Goal: Navigation & Orientation: Find specific page/section

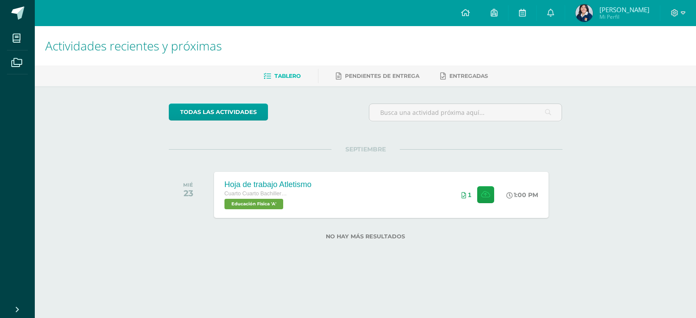
click at [287, 77] on span "Tablero" at bounding box center [287, 76] width 26 height 7
click at [683, 12] on icon at bounding box center [682, 13] width 5 height 8
drag, startPoint x: 570, startPoint y: 40, endPoint x: 558, endPoint y: 35, distance: 13.6
click at [569, 40] on h1 "Actividades recientes y próximas" at bounding box center [365, 46] width 640 height 40
click at [523, 12] on icon at bounding box center [522, 13] width 7 height 8
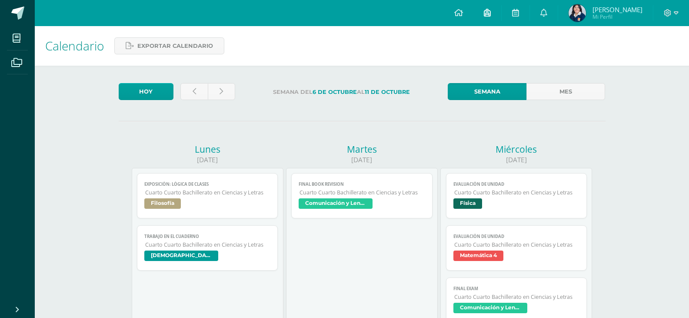
click at [487, 15] on icon at bounding box center [487, 13] width 7 height 8
click at [460, 14] on icon at bounding box center [458, 13] width 9 height 8
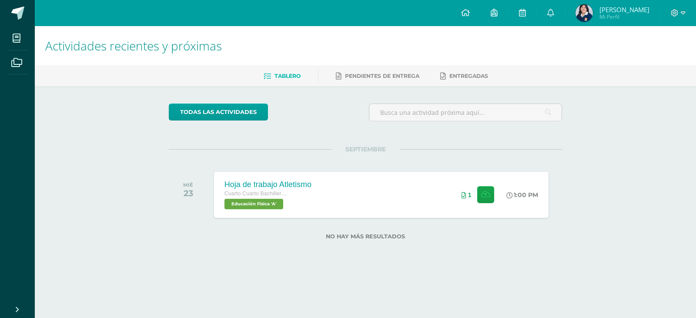
click at [609, 9] on span "[PERSON_NAME]" at bounding box center [624, 9] width 50 height 9
